Goal: Task Accomplishment & Management: Manage account settings

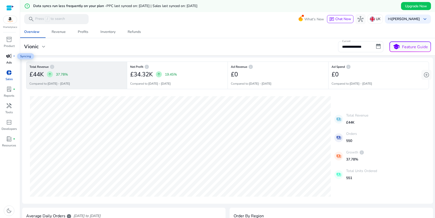
click at [10, 55] on span "campaign" at bounding box center [9, 56] width 6 height 6
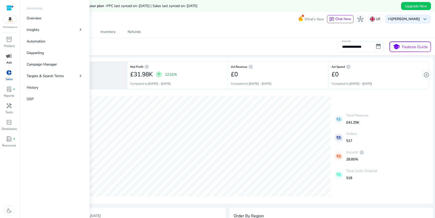
click at [8, 61] on p "Ads" at bounding box center [9, 62] width 6 height 5
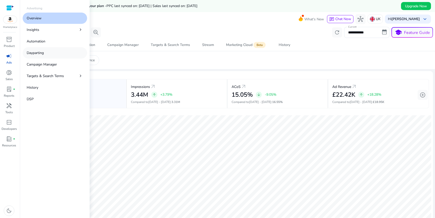
click at [46, 55] on link "Dayparting" at bounding box center [55, 52] width 64 height 11
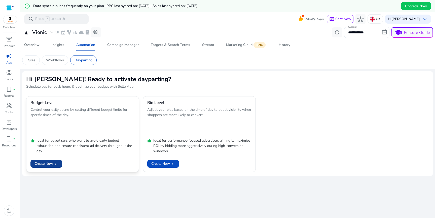
click at [56, 165] on span "chevron_right" at bounding box center [55, 164] width 5 height 5
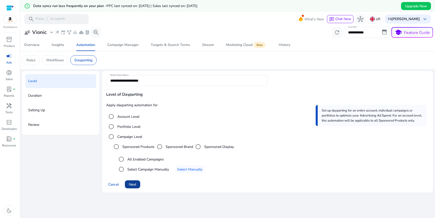
click at [132, 184] on span "Next" at bounding box center [132, 184] width 7 height 5
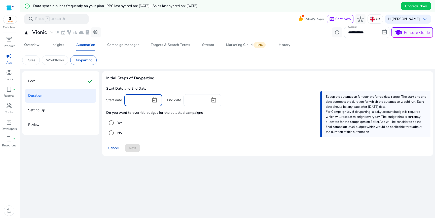
click at [142, 102] on input at bounding box center [137, 100] width 19 height 6
click at [155, 101] on span "Open calendar" at bounding box center [154, 100] width 12 height 12
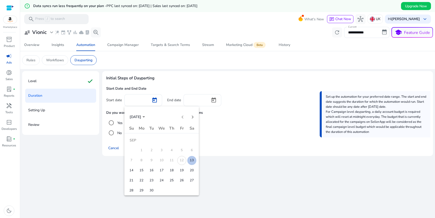
click at [190, 159] on span "13" at bounding box center [191, 160] width 9 height 9
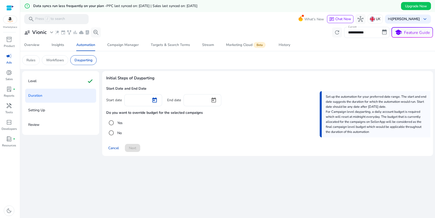
type input "*********"
click at [213, 99] on span "Open calendar" at bounding box center [214, 100] width 12 height 12
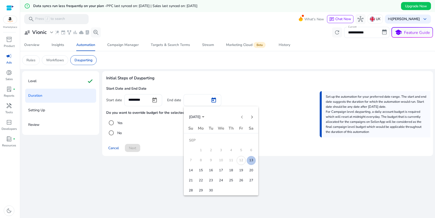
click at [250, 170] on span "20" at bounding box center [251, 170] width 9 height 9
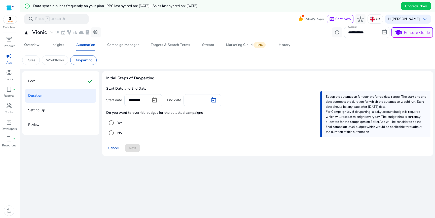
type input "*********"
click at [132, 148] on span "Next" at bounding box center [132, 148] width 7 height 5
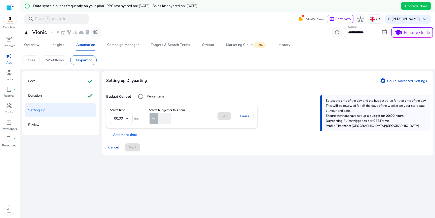
click at [129, 118] on mat-form-field "00:00" at bounding box center [121, 118] width 23 height 11
click at [128, 119] on mat-form-field "00:00" at bounding box center [121, 118] width 23 height 11
click at [123, 120] on mat-form-field "00:00" at bounding box center [121, 118] width 23 height 11
click at [121, 118] on mat-form-field "00:00" at bounding box center [121, 118] width 23 height 11
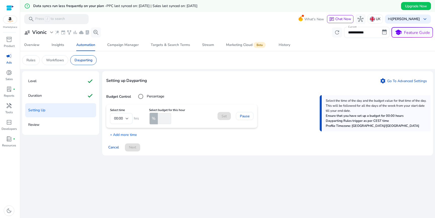
click at [121, 118] on mat-form-field "00:00" at bounding box center [121, 118] width 23 height 11
click at [115, 147] on span "Cancel" at bounding box center [113, 147] width 11 height 5
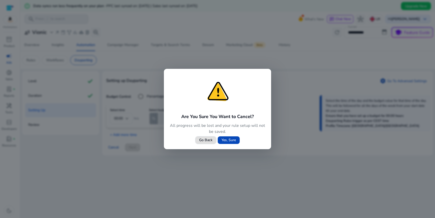
click at [233, 142] on span "Yes, Sure" at bounding box center [228, 140] width 14 height 5
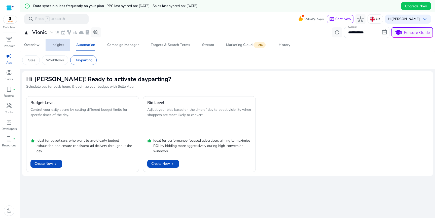
click at [56, 45] on div "Insights" at bounding box center [58, 45] width 13 height 4
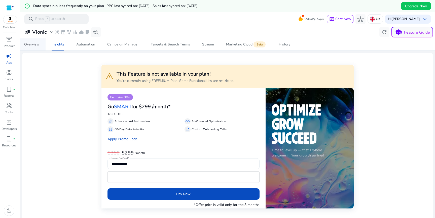
click at [32, 46] on div "Overview" at bounding box center [31, 45] width 15 height 4
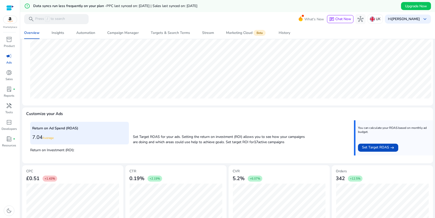
scroll to position [110, 0]
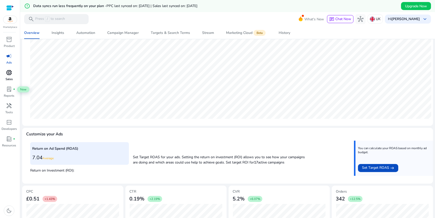
click at [9, 70] on span "donut_small" at bounding box center [9, 73] width 6 height 6
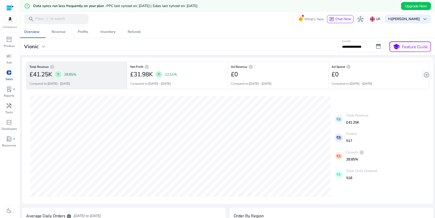
click at [9, 9] on div at bounding box center [10, 8] width 8 height 6
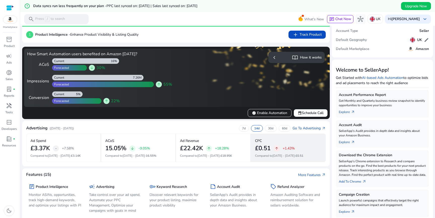
scroll to position [24, 0]
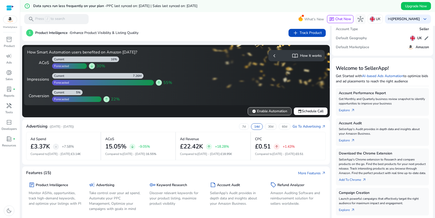
click at [252, 111] on span "verified" at bounding box center [254, 111] width 4 height 4
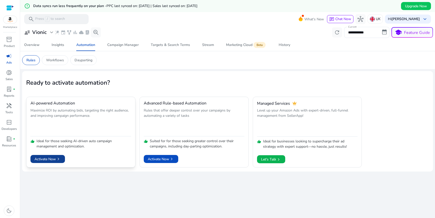
click at [57, 159] on span "chevron_right" at bounding box center [58, 159] width 5 height 5
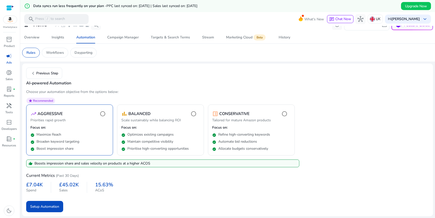
scroll to position [12, 0]
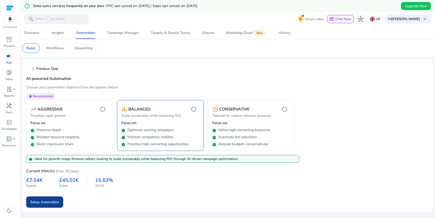
click at [54, 202] on span "Setup Automation" at bounding box center [44, 202] width 29 height 5
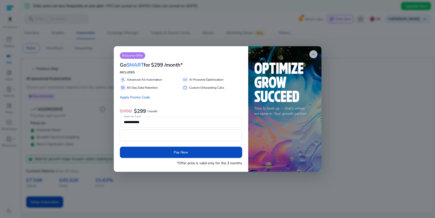
click at [313, 54] on span "close" at bounding box center [313, 54] width 4 height 4
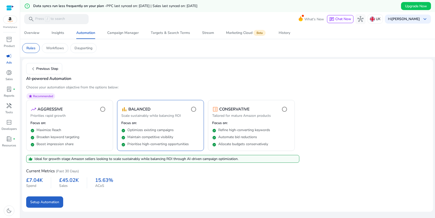
click at [10, 19] on img at bounding box center [10, 20] width 14 height 8
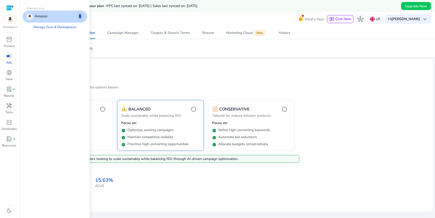
click at [8, 7] on div at bounding box center [10, 8] width 8 height 6
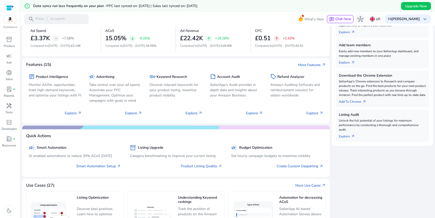
scroll to position [135, 0]
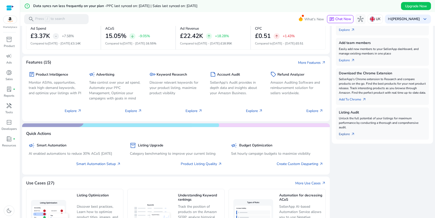
click at [346, 137] on link "Explore arrow_outward" at bounding box center [349, 133] width 20 height 7
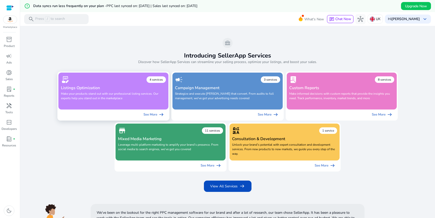
click at [135, 92] on p "Make your products stand out with our professional listing services. Our expert…" at bounding box center [113, 99] width 105 height 14
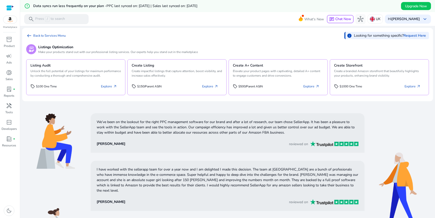
click at [8, 19] on img at bounding box center [10, 20] width 14 height 8
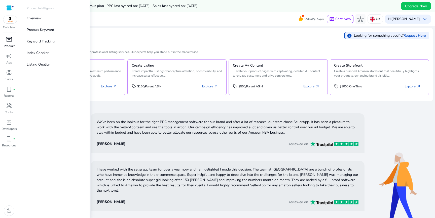
click at [10, 41] on span "inventory_2" at bounding box center [9, 39] width 6 height 6
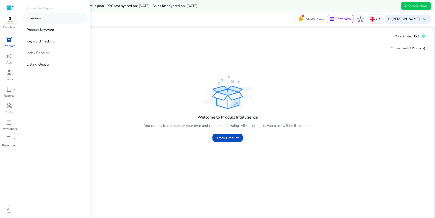
click at [39, 19] on p "Overview" at bounding box center [34, 18] width 15 height 5
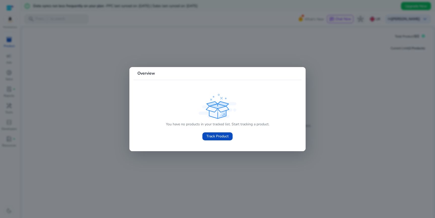
click at [98, 63] on div at bounding box center [217, 109] width 435 height 218
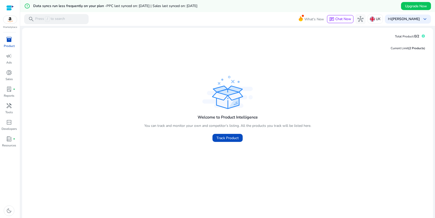
click at [7, 41] on span "inventory_2" at bounding box center [9, 39] width 6 height 6
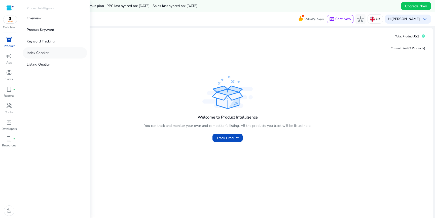
click at [46, 53] on p "Index Checker" at bounding box center [38, 52] width 22 height 5
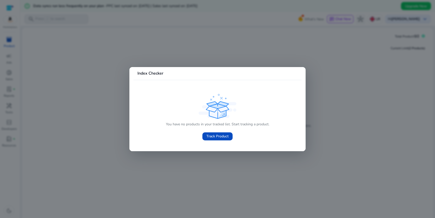
click at [104, 122] on div at bounding box center [217, 109] width 435 height 218
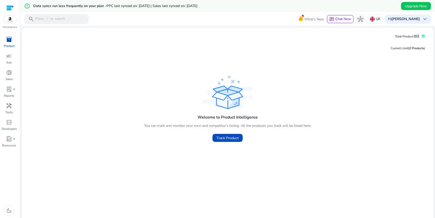
click at [10, 39] on span "inventory_2" at bounding box center [9, 39] width 6 height 6
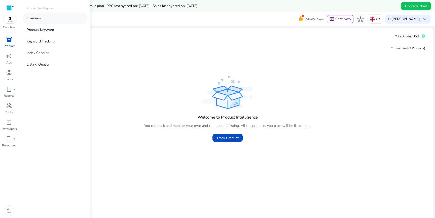
click at [44, 20] on link "Overview" at bounding box center [55, 18] width 64 height 11
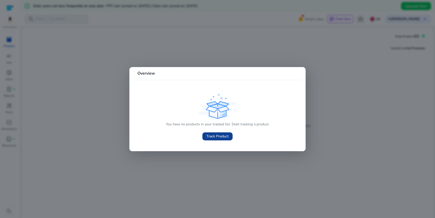
click at [225, 137] on span "Track Product" at bounding box center [217, 136] width 22 height 5
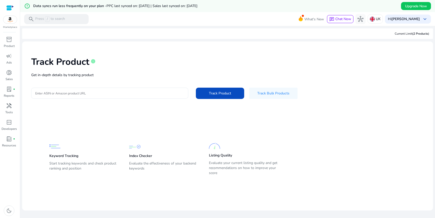
click at [117, 93] on input "Enter ASIN or Amazon product URL" at bounding box center [109, 94] width 149 height 6
click at [140, 74] on p "Get in-depth details by tracking product" at bounding box center [227, 74] width 393 height 5
click at [277, 96] on span "Track Bulk Products" at bounding box center [273, 93] width 32 height 5
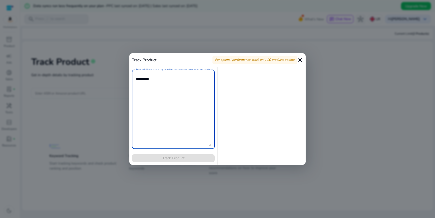
click at [176, 97] on textarea "Enter ASINs separated by new line or comma or enter Amazon product page URL" at bounding box center [173, 109] width 75 height 74
click at [145, 96] on textarea "Enter ASINs separated by new line or comma or enter Amazon product page URL" at bounding box center [173, 109] width 75 height 74
click at [193, 104] on textarea "Enter ASINs separated by new line or comma or enter Amazon product page URL" at bounding box center [173, 109] width 75 height 74
paste textarea "**********"
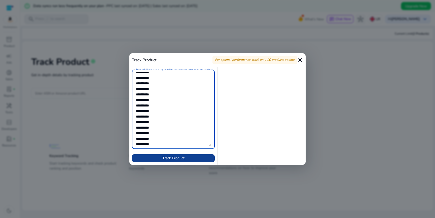
type textarea "**********"
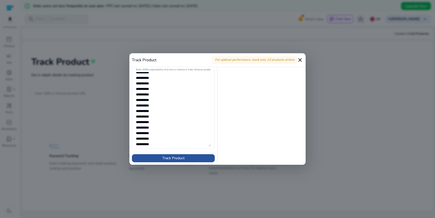
click at [185, 159] on span at bounding box center [173, 159] width 83 height 12
click at [157, 125] on textarea "Enter ASINs separated by new line or comma or enter Amazon product page URL" at bounding box center [173, 109] width 75 height 74
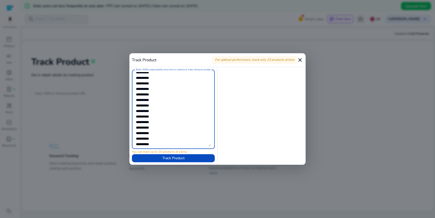
click at [157, 125] on textarea "Enter ASINs separated by new line or comma or enter Amazon product page URL" at bounding box center [173, 109] width 75 height 74
paste textarea
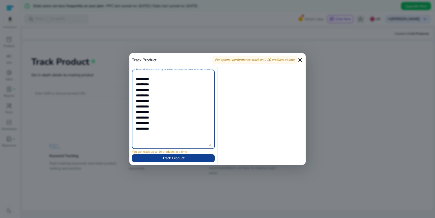
type textarea "**********"
click at [173, 160] on span "Track Product" at bounding box center [173, 158] width 22 height 5
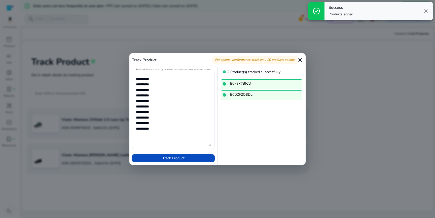
click at [177, 91] on textarea "Enter ASINs separated by new line or comma or enter Amazon product page URL" at bounding box center [173, 109] width 75 height 74
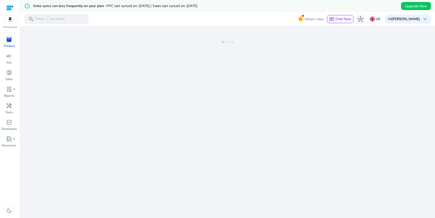
drag, startPoint x: 180, startPoint y: 128, endPoint x: 116, endPoint y: 53, distance: 98.7
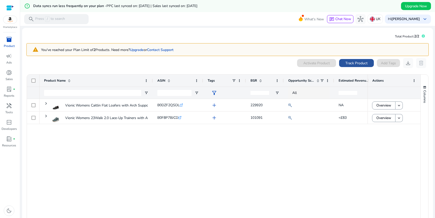
click at [360, 63] on span "Track Product" at bounding box center [356, 63] width 22 height 5
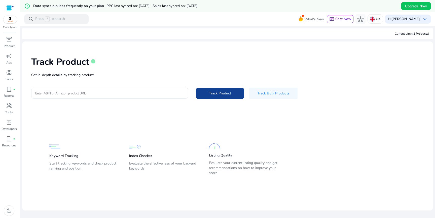
click at [219, 94] on span "Track Product" at bounding box center [220, 93] width 22 height 5
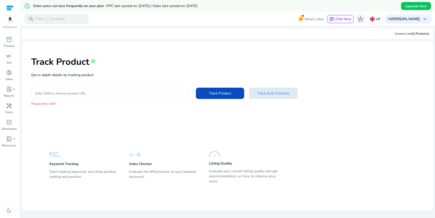
click at [261, 93] on span "Track Bulk Products" at bounding box center [273, 93] width 32 height 5
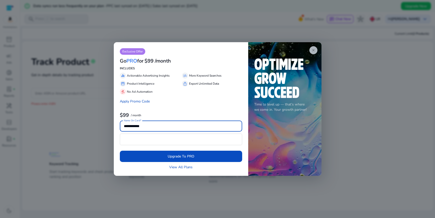
click at [313, 49] on span "close" at bounding box center [313, 50] width 4 height 4
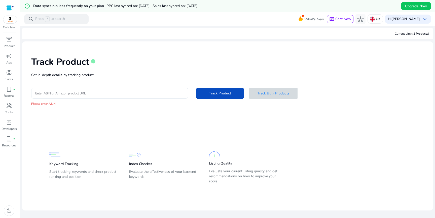
click at [131, 100] on div "Please enter ASIN" at bounding box center [227, 102] width 393 height 7
click at [131, 91] on input "Enter ASIN or Amazon product URL" at bounding box center [109, 94] width 149 height 6
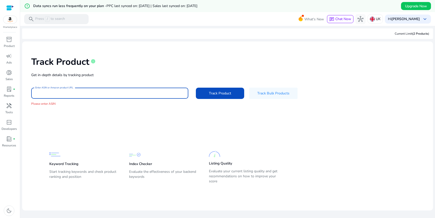
paste input "**********"
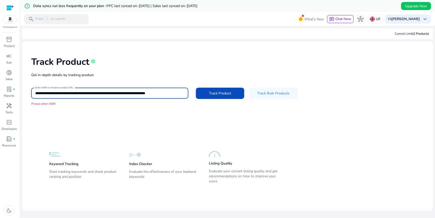
scroll to position [0, 36]
type input "**********"
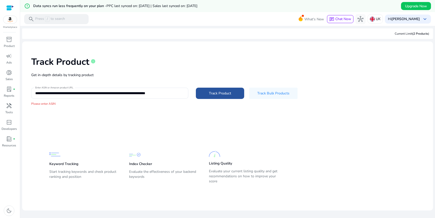
scroll to position [0, 0]
click at [223, 96] on span at bounding box center [220, 93] width 48 height 12
click at [129, 94] on input "**********" at bounding box center [109, 94] width 148 height 6
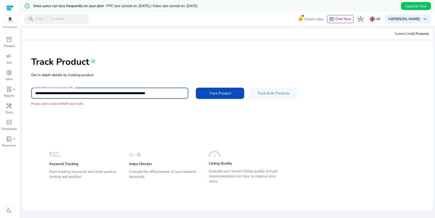
click at [129, 94] on input "**********" at bounding box center [109, 94] width 148 height 6
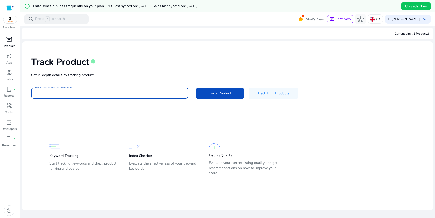
click at [8, 38] on span "inventory_2" at bounding box center [9, 39] width 6 height 6
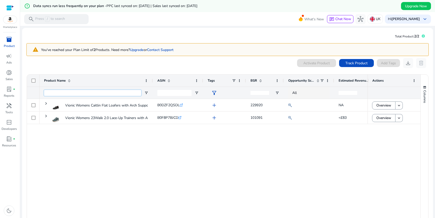
click at [68, 94] on input "Product Name Filter Input" at bounding box center [92, 93] width 97 height 6
click at [102, 69] on div "0 products selected Activate Product Track Product Add Tags download delete 1 t…" at bounding box center [227, 155] width 402 height 195
click at [366, 66] on span at bounding box center [356, 63] width 35 height 12
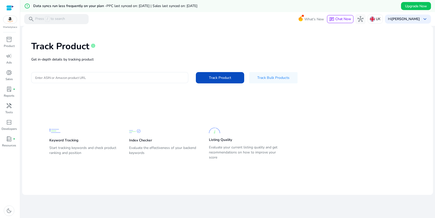
click at [110, 79] on input "Enter ASIN or Amazon product URL" at bounding box center [109, 78] width 149 height 6
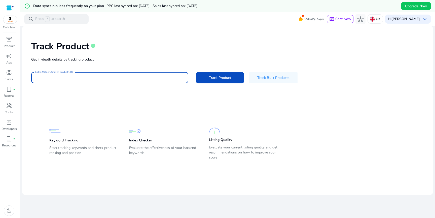
paste input "**********"
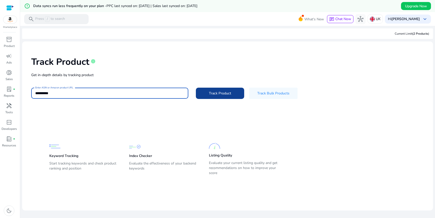
click at [205, 92] on span at bounding box center [220, 93] width 48 height 12
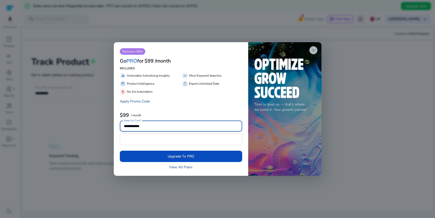
click at [313, 51] on span "close" at bounding box center [313, 50] width 4 height 4
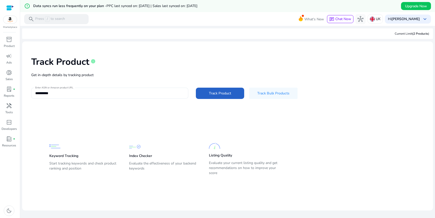
click at [123, 92] on input "**********" at bounding box center [109, 94] width 149 height 6
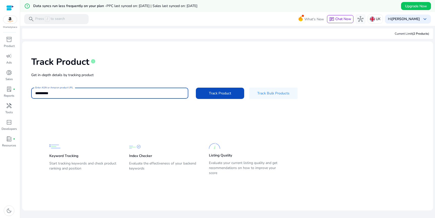
click at [196, 88] on button "Track Product" at bounding box center [220, 93] width 48 height 11
click at [158, 90] on div "**********" at bounding box center [109, 93] width 149 height 11
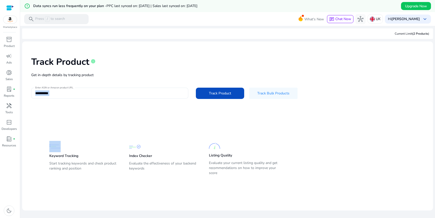
click at [158, 90] on div "**********" at bounding box center [109, 93] width 149 height 11
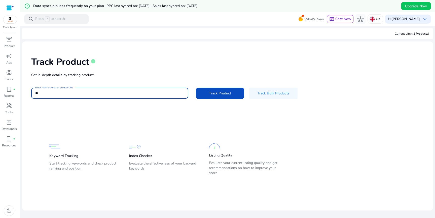
type input "*"
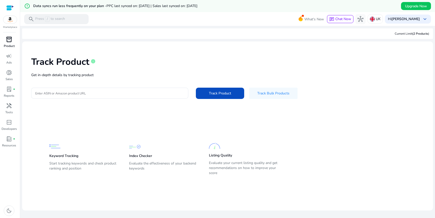
click at [11, 43] on div "inventory_2" at bounding box center [9, 39] width 14 height 8
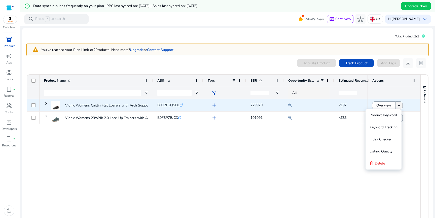
click at [398, 105] on mat-icon "keyboard_arrow_down" at bounding box center [399, 105] width 5 height 5
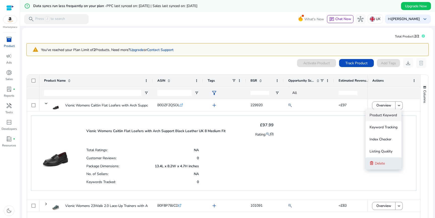
click at [385, 163] on button "Delete" at bounding box center [383, 164] width 36 height 12
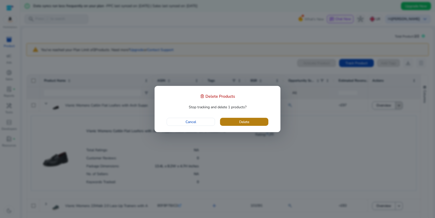
click at [263, 119] on span "button" at bounding box center [244, 122] width 48 height 12
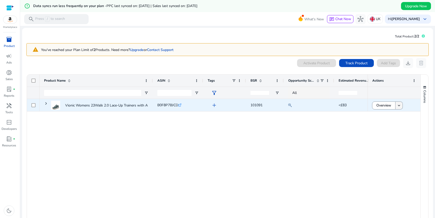
click at [397, 105] on mat-icon "keyboard_arrow_down" at bounding box center [399, 105] width 5 height 5
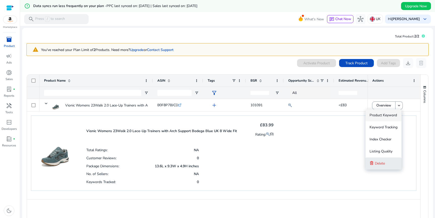
click at [389, 164] on button "Delete" at bounding box center [383, 164] width 36 height 12
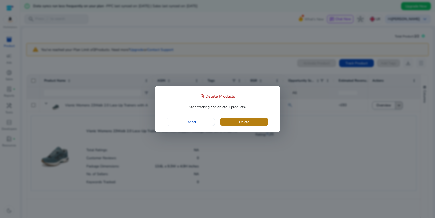
click at [263, 122] on span "button" at bounding box center [244, 122] width 48 height 12
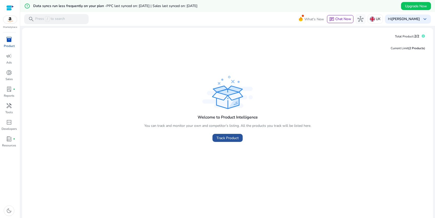
click at [228, 138] on span "Track Product" at bounding box center [227, 138] width 22 height 5
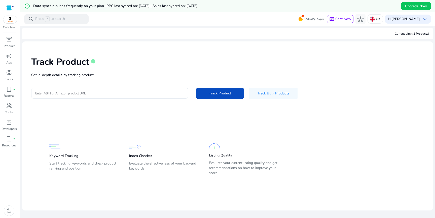
click at [112, 77] on p "Get in-depth details by tracking product" at bounding box center [227, 74] width 393 height 5
click at [108, 90] on div at bounding box center [109, 93] width 149 height 11
paste input "**********"
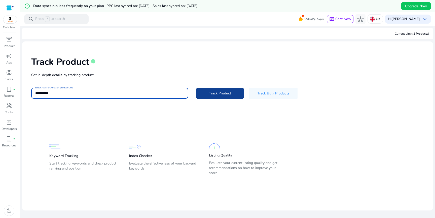
type input "**********"
click at [206, 96] on span at bounding box center [220, 93] width 48 height 12
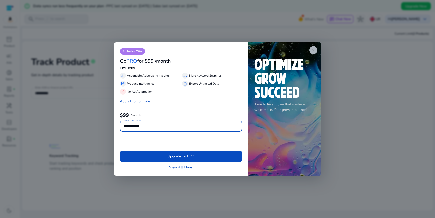
click at [315, 50] on span "close" at bounding box center [313, 50] width 4 height 4
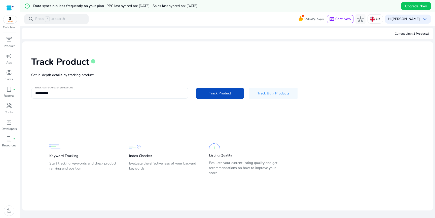
click at [147, 99] on div "**********" at bounding box center [109, 93] width 149 height 11
click at [145, 94] on input "**********" at bounding box center [109, 94] width 149 height 6
click at [272, 94] on span "Track Bulk Products" at bounding box center [273, 93] width 32 height 5
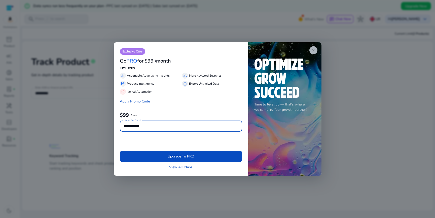
click at [314, 49] on span "close" at bounding box center [313, 50] width 4 height 4
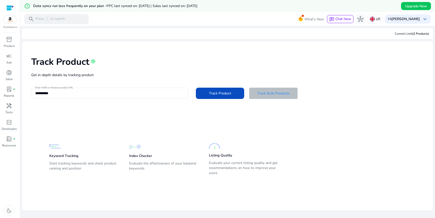
click at [281, 94] on span "Track Bulk Products" at bounding box center [273, 93] width 32 height 5
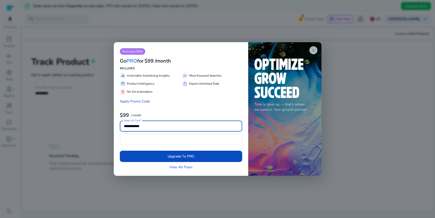
click at [314, 52] on span "close" at bounding box center [313, 50] width 4 height 4
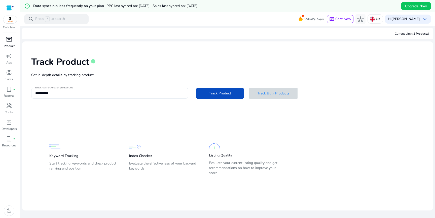
click at [14, 38] on div "inventory_2" at bounding box center [9, 39] width 14 height 8
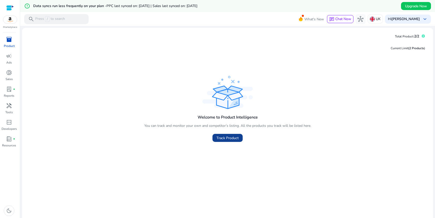
click at [228, 139] on span "Track Product" at bounding box center [227, 138] width 22 height 5
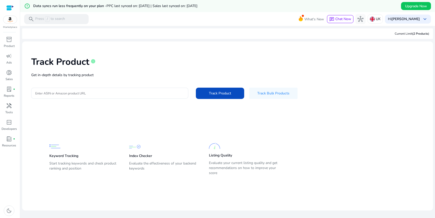
click at [147, 99] on div "Track Product info Get in-depth details by tracking product Enter ASIN or Amazo…" at bounding box center [227, 78] width 403 height 64
click at [269, 88] on span at bounding box center [273, 93] width 48 height 12
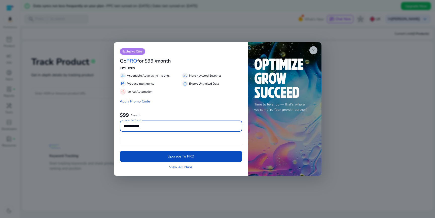
click at [313, 48] on app-icon "close" at bounding box center [313, 50] width 8 height 8
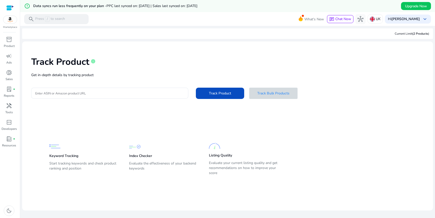
click at [417, 32] on span "(2 Products" at bounding box center [420, 34] width 16 height 4
click at [104, 95] on input "Enter ASIN or Amazon product URL" at bounding box center [109, 94] width 149 height 6
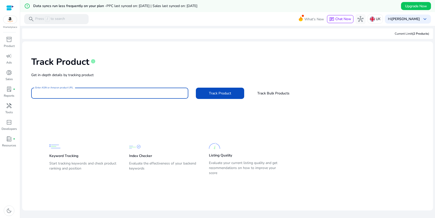
paste input "**********"
click at [76, 94] on input "**********" at bounding box center [109, 94] width 149 height 6
paste input
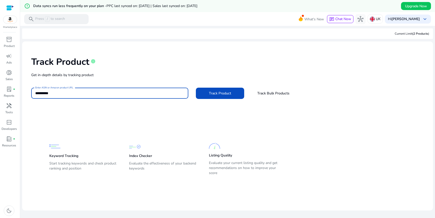
click at [196, 88] on button "Track Product" at bounding box center [220, 93] width 48 height 11
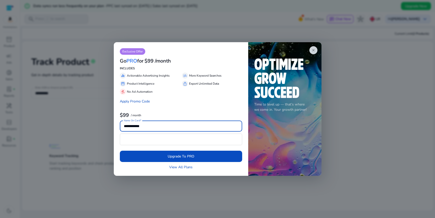
drag, startPoint x: 176, startPoint y: 128, endPoint x: 101, endPoint y: 131, distance: 74.8
click at [101, 131] on div "**********" at bounding box center [217, 109] width 435 height 218
click at [313, 50] on span "close" at bounding box center [313, 50] width 4 height 4
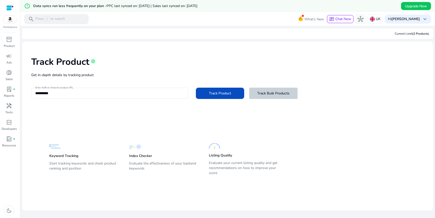
click at [274, 91] on span "Track Bulk Products" at bounding box center [273, 93] width 32 height 5
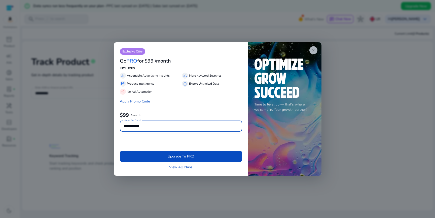
click at [313, 50] on span "close" at bounding box center [313, 50] width 4 height 4
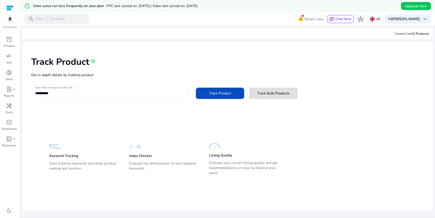
click at [60, 97] on div "**********" at bounding box center [109, 93] width 149 height 11
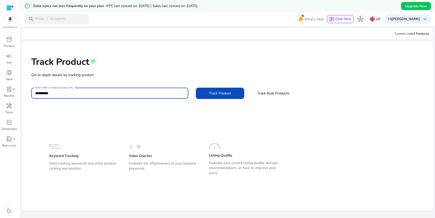
type input "*********"
click at [11, 17] on img at bounding box center [10, 20] width 14 height 8
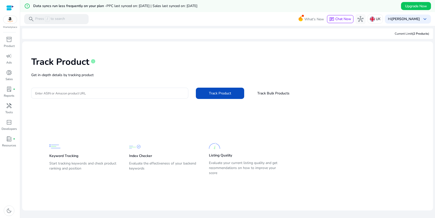
click at [9, 19] on img at bounding box center [10, 20] width 14 height 8
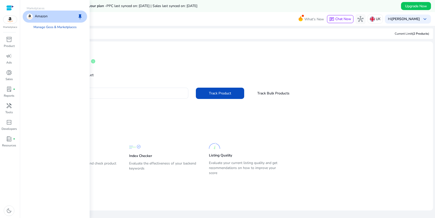
click at [11, 32] on div "Marketplace inventory_2 Product campaign Ads donut_small Sales lab_profile fibe…" at bounding box center [10, 109] width 20 height 218
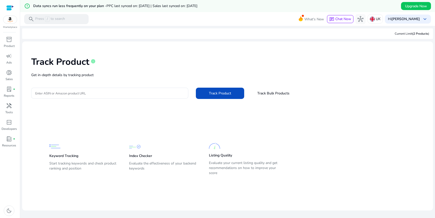
click at [12, 20] on img at bounding box center [10, 20] width 14 height 8
click at [10, 20] on img at bounding box center [10, 20] width 14 height 8
click at [8, 37] on span "inventory_2" at bounding box center [9, 39] width 6 height 6
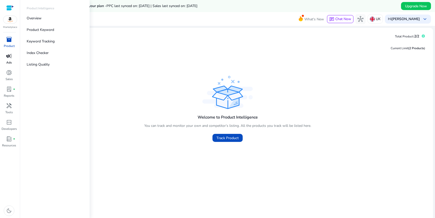
click at [11, 56] on span "campaign" at bounding box center [9, 56] width 6 height 6
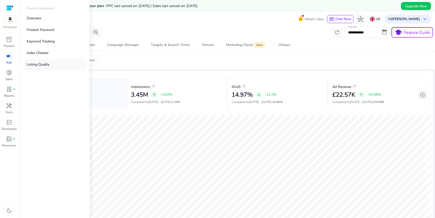
click at [49, 64] on p "Listing Quality" at bounding box center [38, 64] width 23 height 5
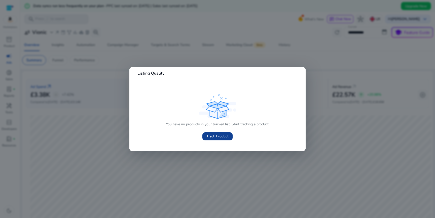
click at [216, 137] on span "Track Product" at bounding box center [217, 136] width 22 height 5
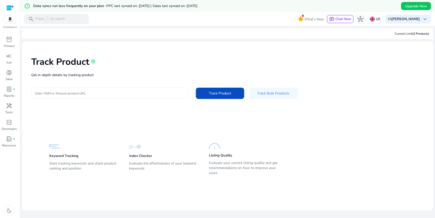
click at [149, 92] on input "Enter ASIN or Amazon product URL" at bounding box center [109, 94] width 149 height 6
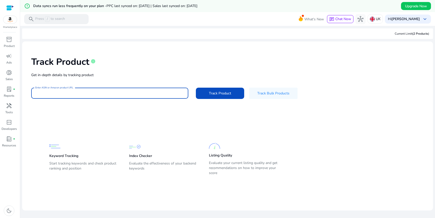
paste input "**********"
type input "**********"
click at [230, 97] on span at bounding box center [220, 93] width 48 height 12
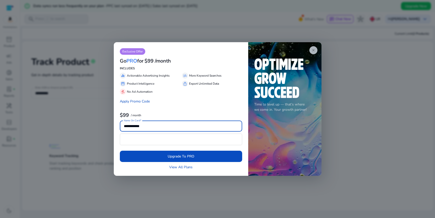
click at [314, 50] on span "close" at bounding box center [313, 50] width 4 height 4
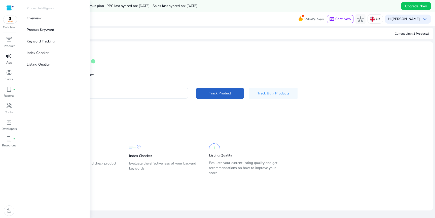
click at [11, 61] on p "Ads" at bounding box center [9, 62] width 6 height 5
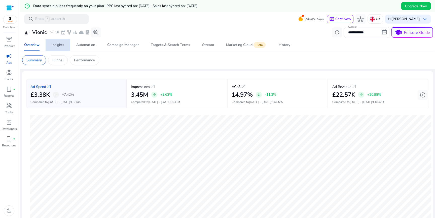
click at [59, 47] on span "Insights" at bounding box center [58, 45] width 13 height 12
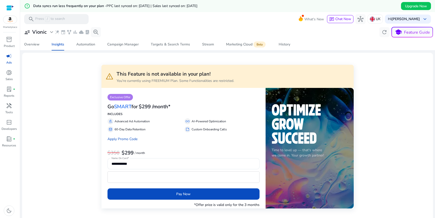
click at [90, 45] on div "Automation" at bounding box center [85, 45] width 19 height 4
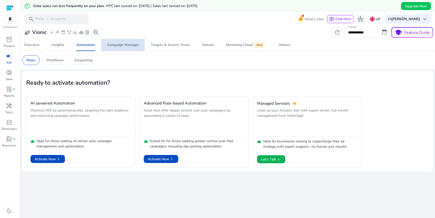
click at [124, 46] on div "Campaign Manager" at bounding box center [122, 45] width 31 height 4
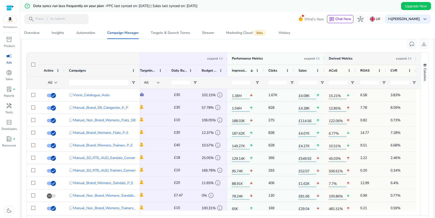
click at [407, 59] on span "expand_all" at bounding box center [409, 59] width 4 height 4
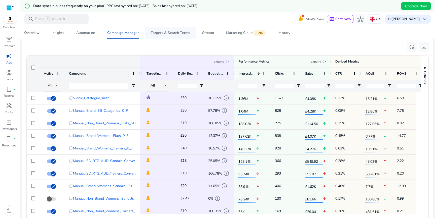
click at [162, 35] on div "Targets & Search Terms" at bounding box center [170, 33] width 39 height 4
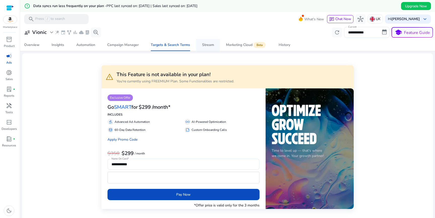
click at [210, 45] on div "Stream" at bounding box center [208, 45] width 12 height 4
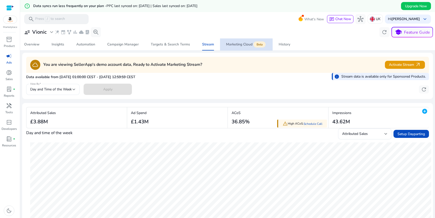
click at [245, 45] on div "Marketing Cloud Beta" at bounding box center [246, 45] width 41 height 4
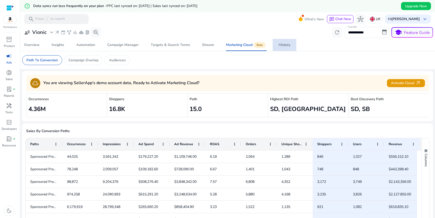
click at [288, 48] on span "History" at bounding box center [285, 45] width 12 height 12
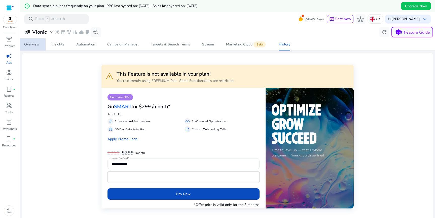
click at [33, 44] on div "Overview" at bounding box center [31, 45] width 15 height 4
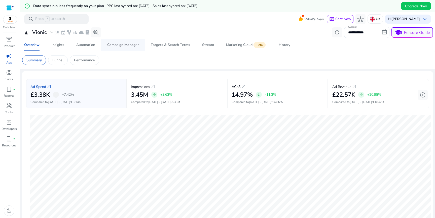
click at [134, 46] on div "Campaign Manager" at bounding box center [122, 45] width 31 height 4
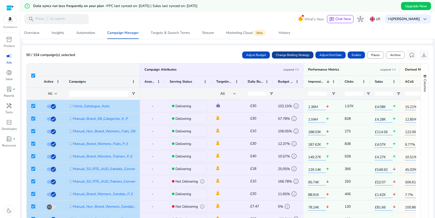
click at [305, 55] on span "Change Bidding Strategy" at bounding box center [292, 55] width 33 height 5
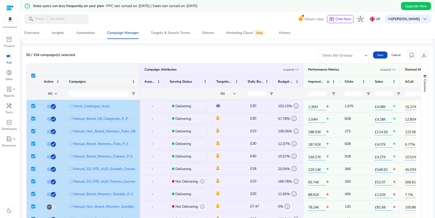
click at [365, 56] on div at bounding box center [366, 56] width 3 height 2
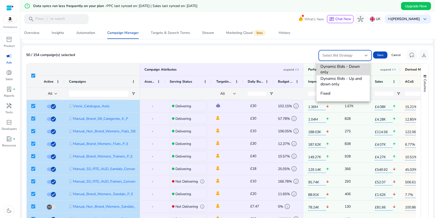
click at [349, 70] on span "Dynamic Bids - Down only" at bounding box center [342, 69] width 45 height 11
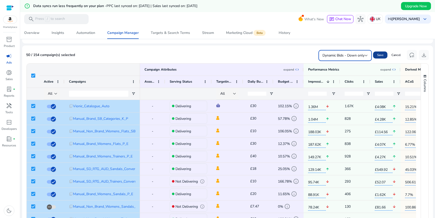
click at [381, 57] on span "Save" at bounding box center [380, 55] width 6 height 5
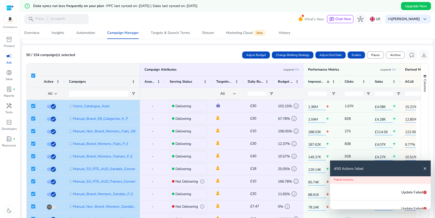
scroll to position [40, 0]
click at [425, 170] on mat-icon "close" at bounding box center [425, 169] width 4 height 4
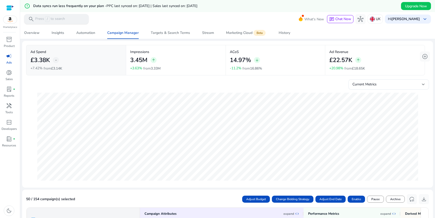
scroll to position [0, 0]
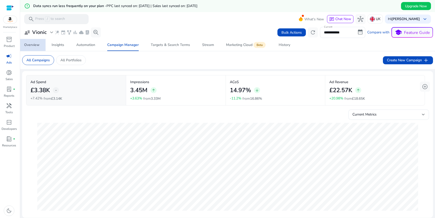
click at [34, 46] on div "Overview" at bounding box center [31, 45] width 15 height 4
